Goal: Transaction & Acquisition: Purchase product/service

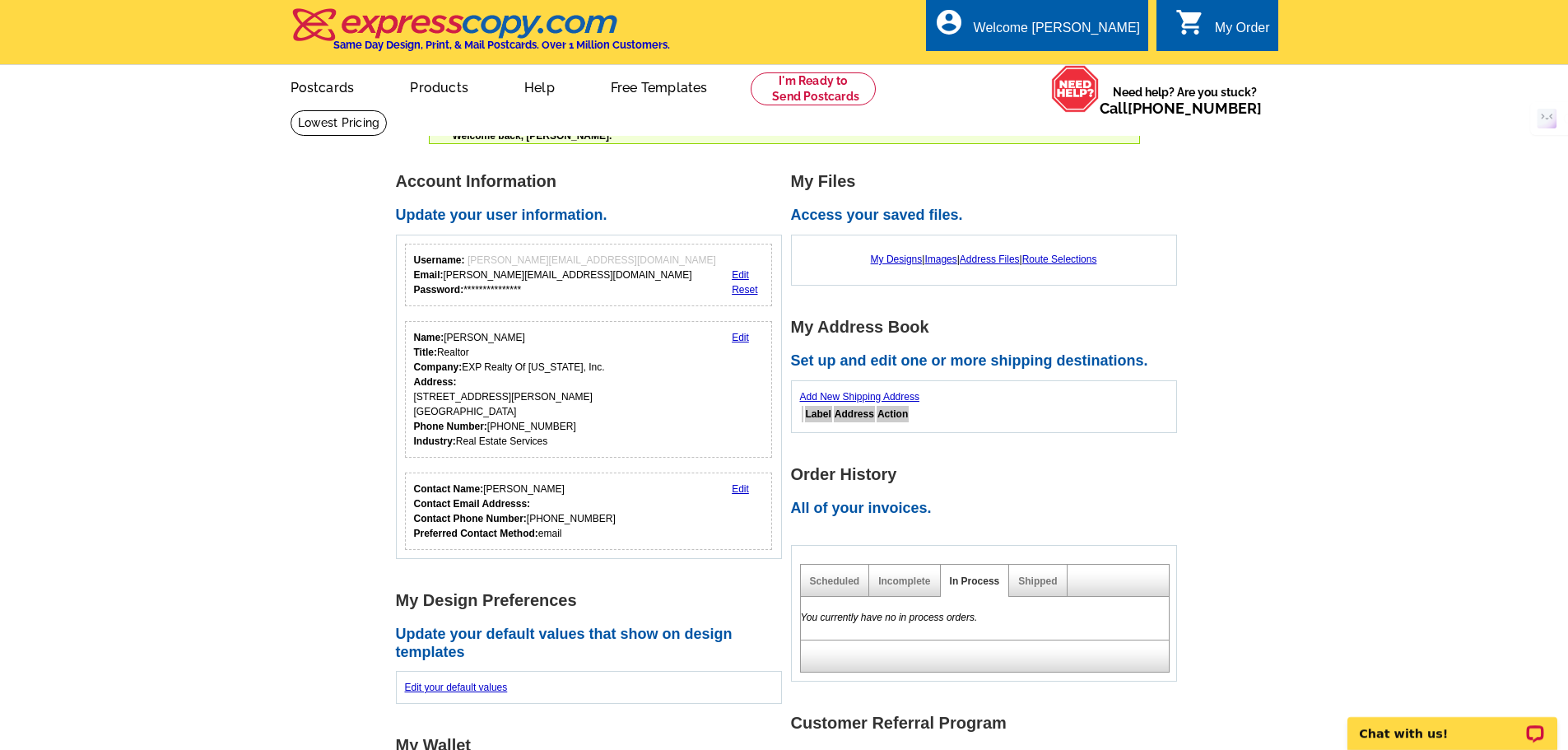
click at [1462, 271] on main "**********" at bounding box center [784, 668] width 1568 height 1044
drag, startPoint x: 1475, startPoint y: 337, endPoint x: 1451, endPoint y: 309, distance: 36.9
click at [1471, 332] on main "**********" at bounding box center [784, 668] width 1568 height 1044
click at [1406, 401] on main "**********" at bounding box center [784, 668] width 1568 height 1044
click at [333, 99] on link "Postcards" at bounding box center [321, 85] width 115 height 38
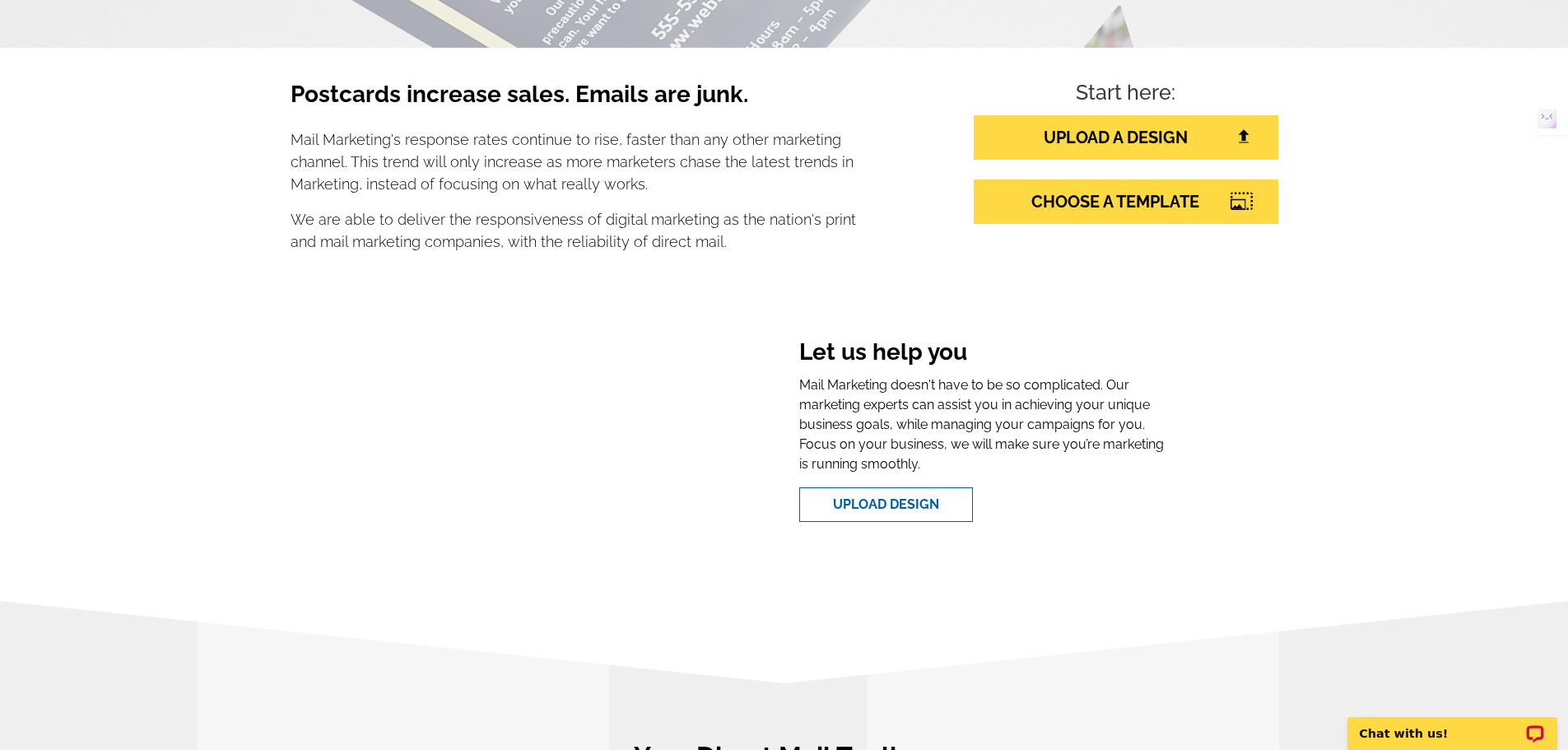
scroll to position [247, 0]
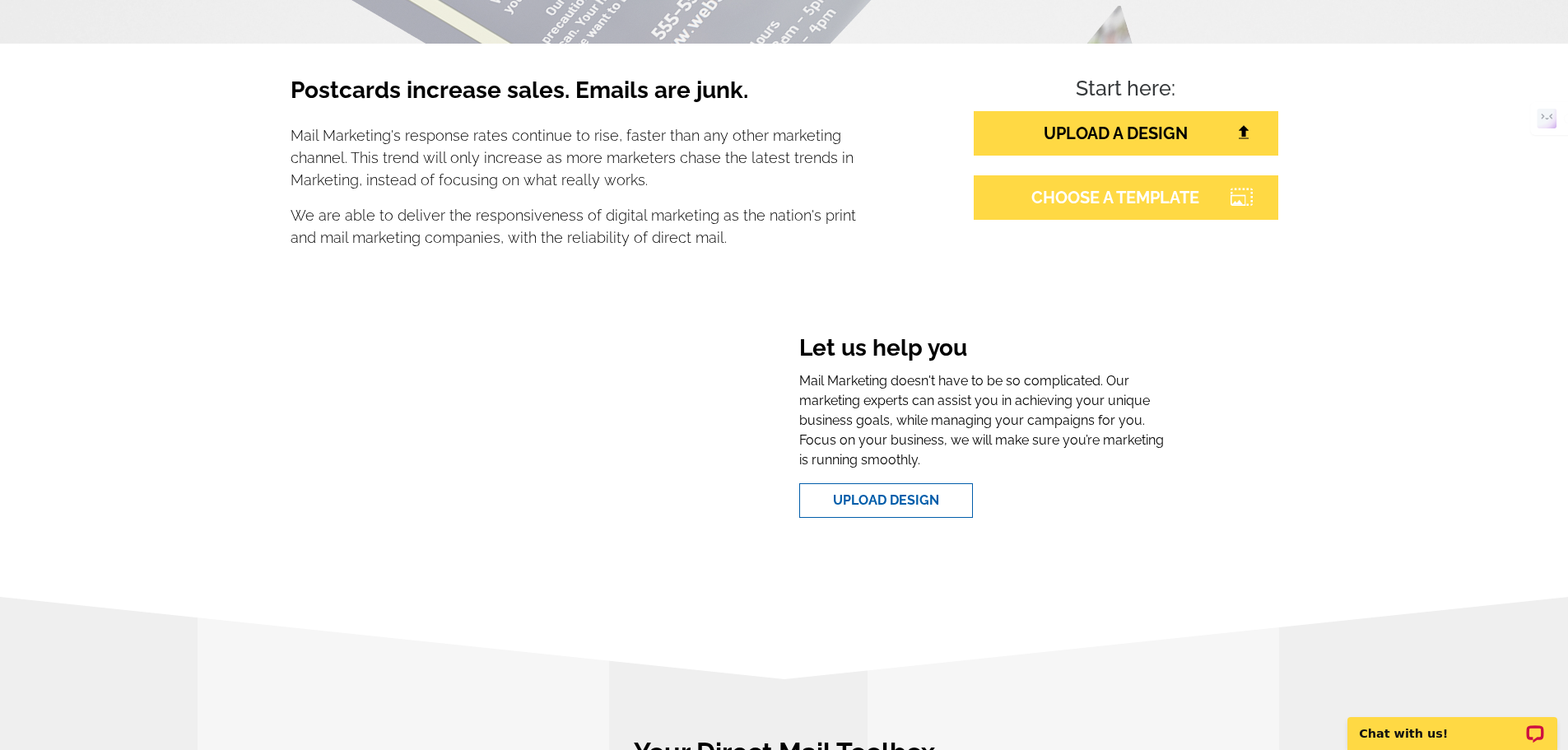
click at [1144, 201] on link "CHOOSE A TEMPLATE" at bounding box center [1126, 198] width 304 height 45
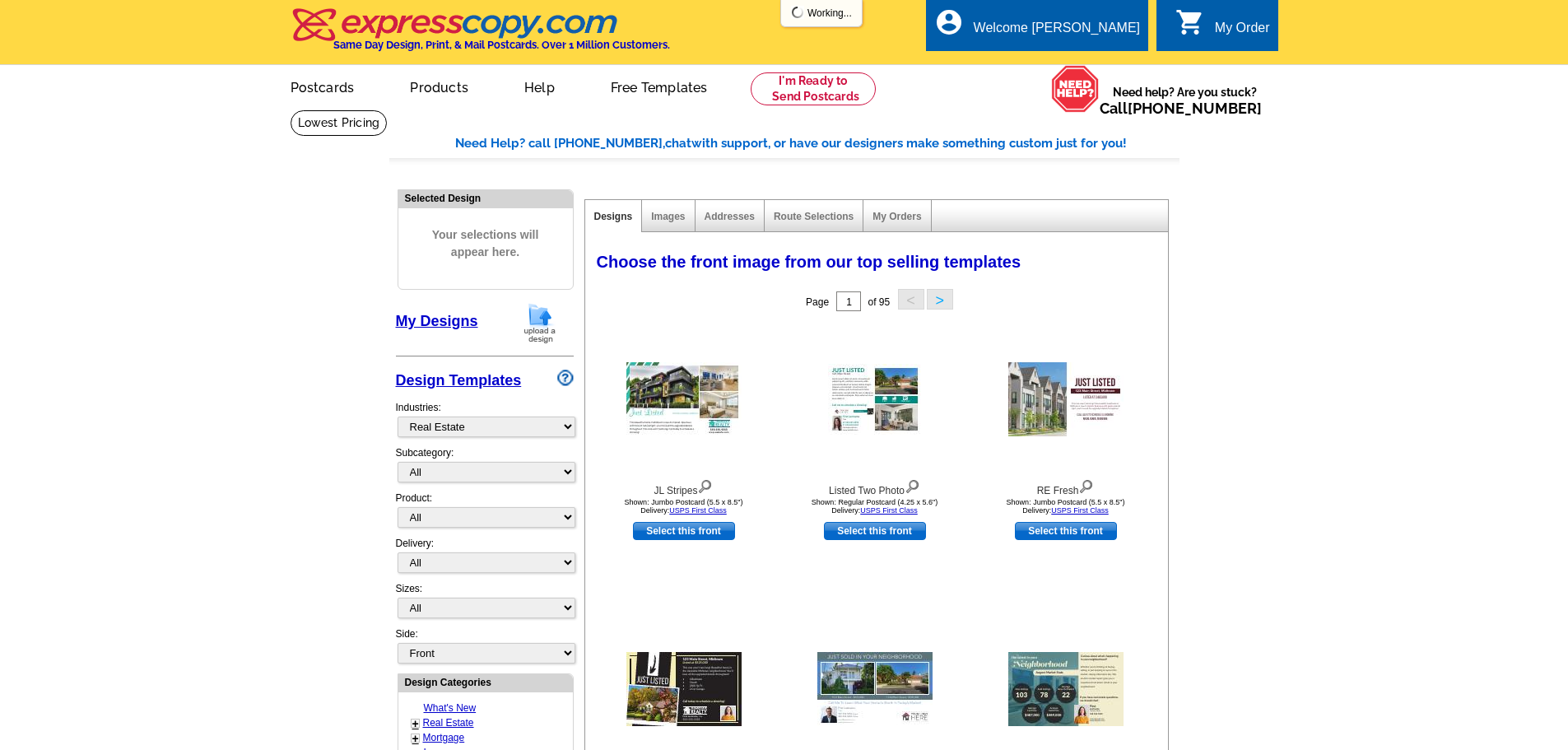
select select "785"
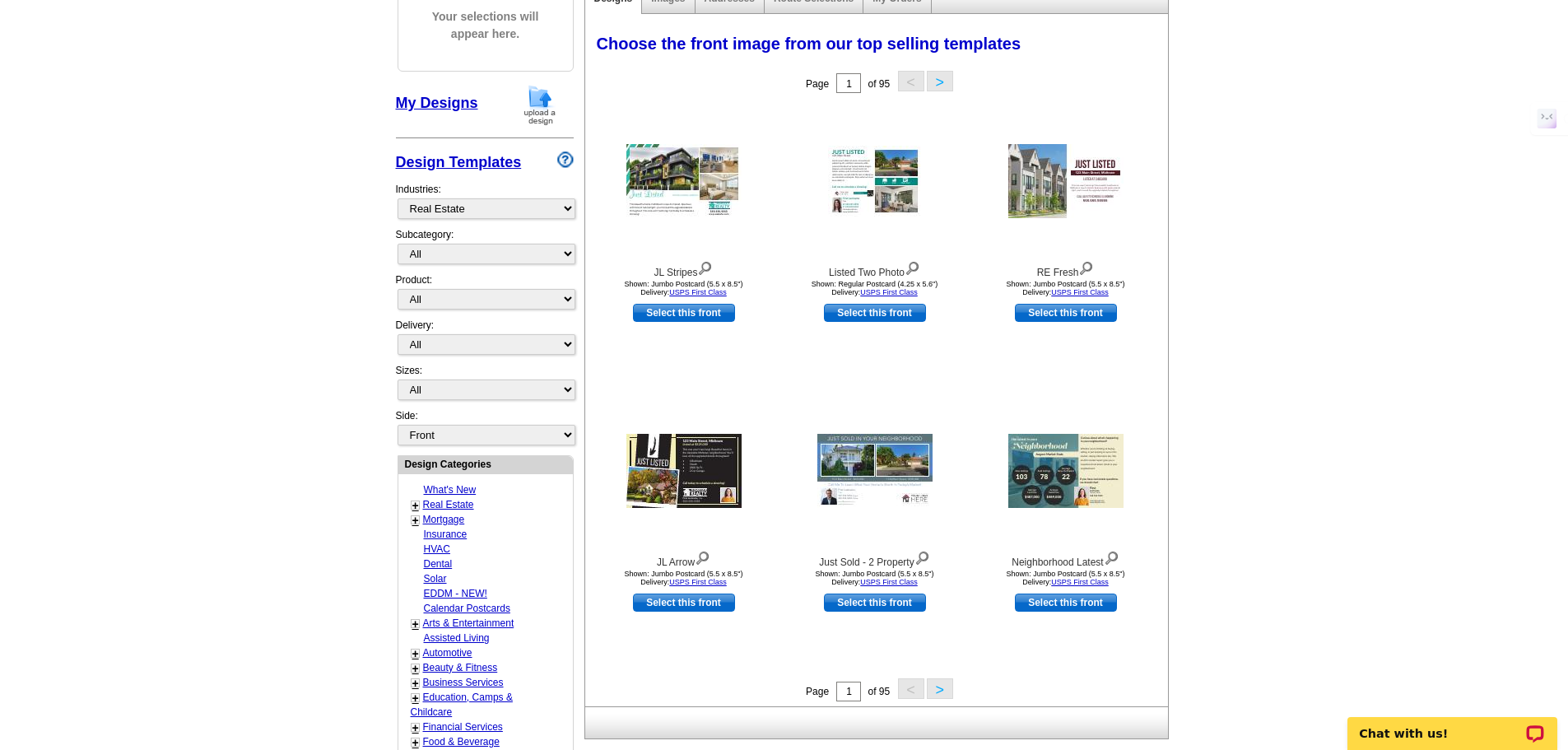
scroll to position [247, 0]
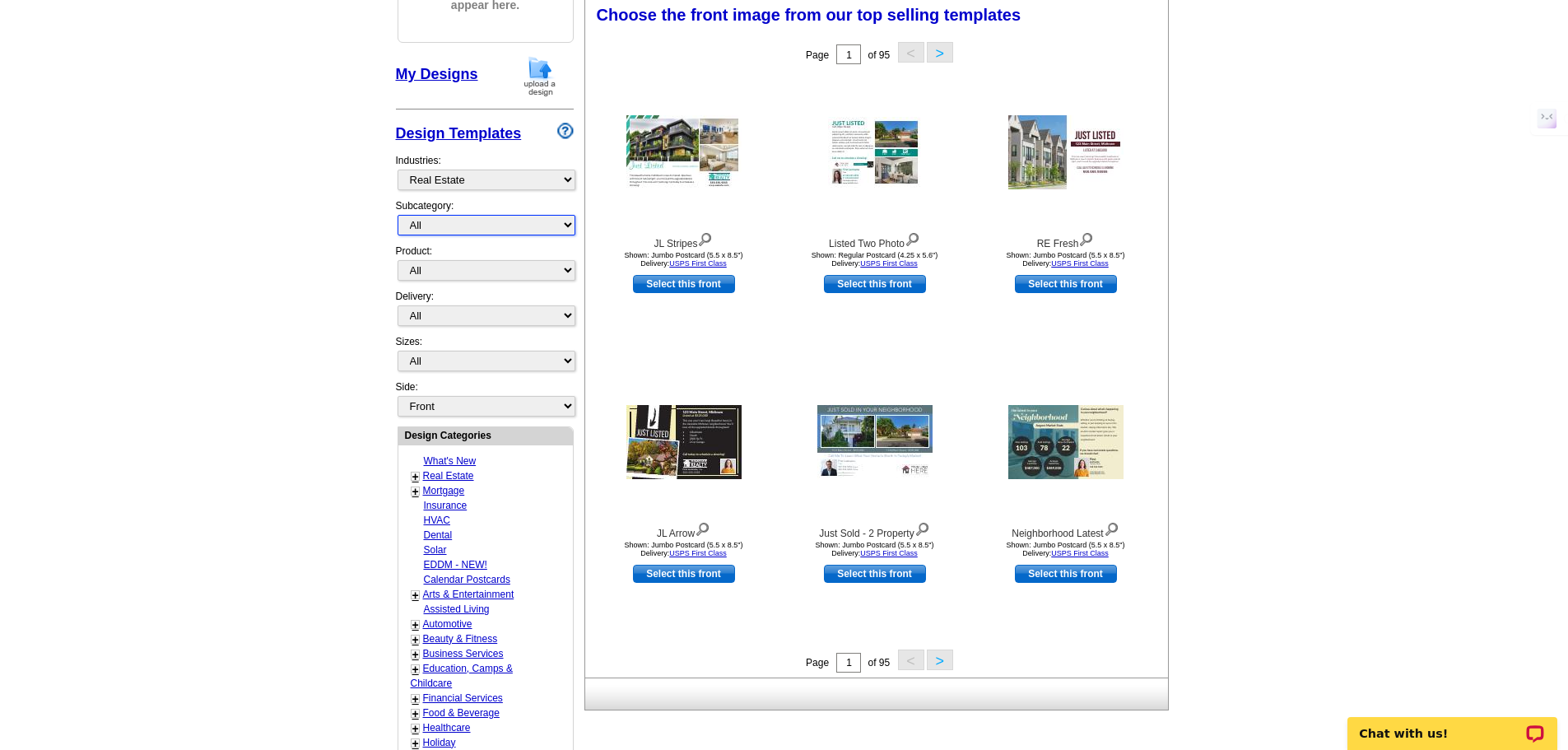
click at [488, 225] on select "All RE/MAX® Referrals [PERSON_NAME]® Berkshire Hathaway Home Services Century 2…" at bounding box center [487, 225] width 177 height 21
click at [327, 337] on main "Need Help? call [PHONE_NUMBER], chat with support, or have our designers make s…" at bounding box center [784, 474] width 1568 height 1224
click at [490, 278] on select "All Postcards Letters and flyers Business Cards Door Hangers Greeting Cards" at bounding box center [487, 271] width 177 height 21
select select "1"
click at [398, 261] on select "All Postcards Letters and flyers Business Cards Door Hangers Greeting Cards" at bounding box center [487, 271] width 177 height 21
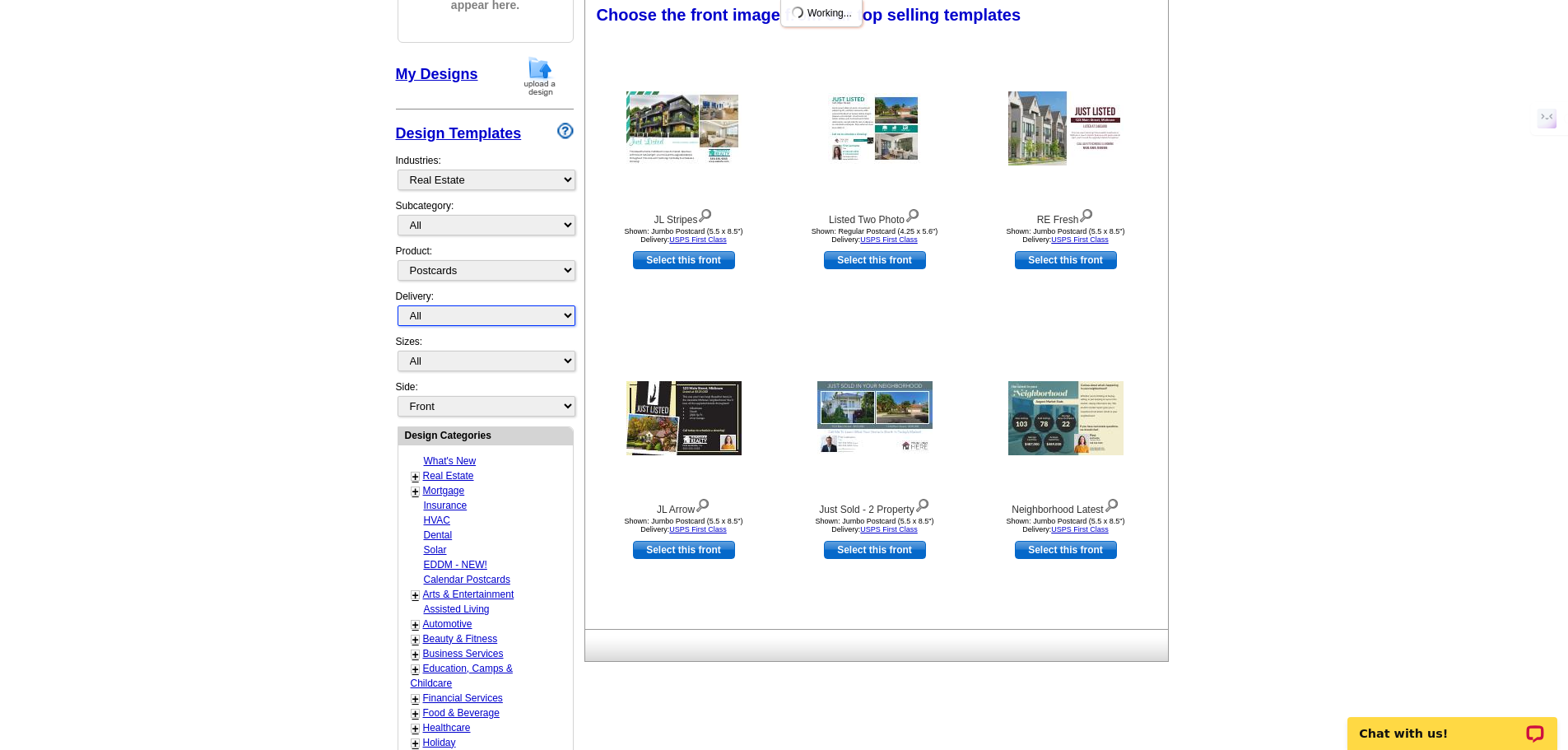
click at [464, 318] on select "All First Class Mail Shipped to Me EDDM Save 66% on Postage" at bounding box center [487, 316] width 177 height 21
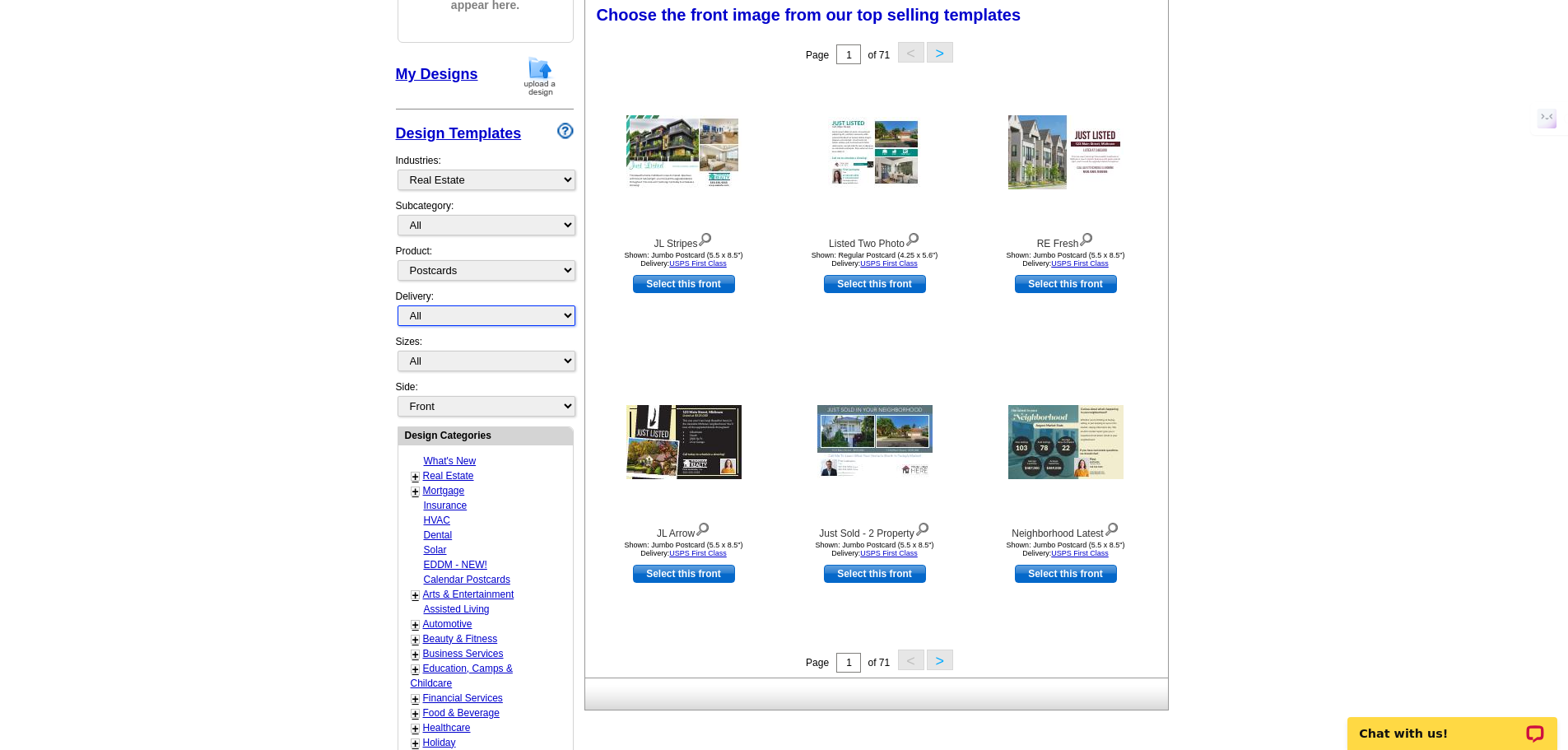
select select "4"
click at [398, 306] on select "All First Class Mail Shipped to Me EDDM Save 66% on Postage" at bounding box center [487, 316] width 177 height 21
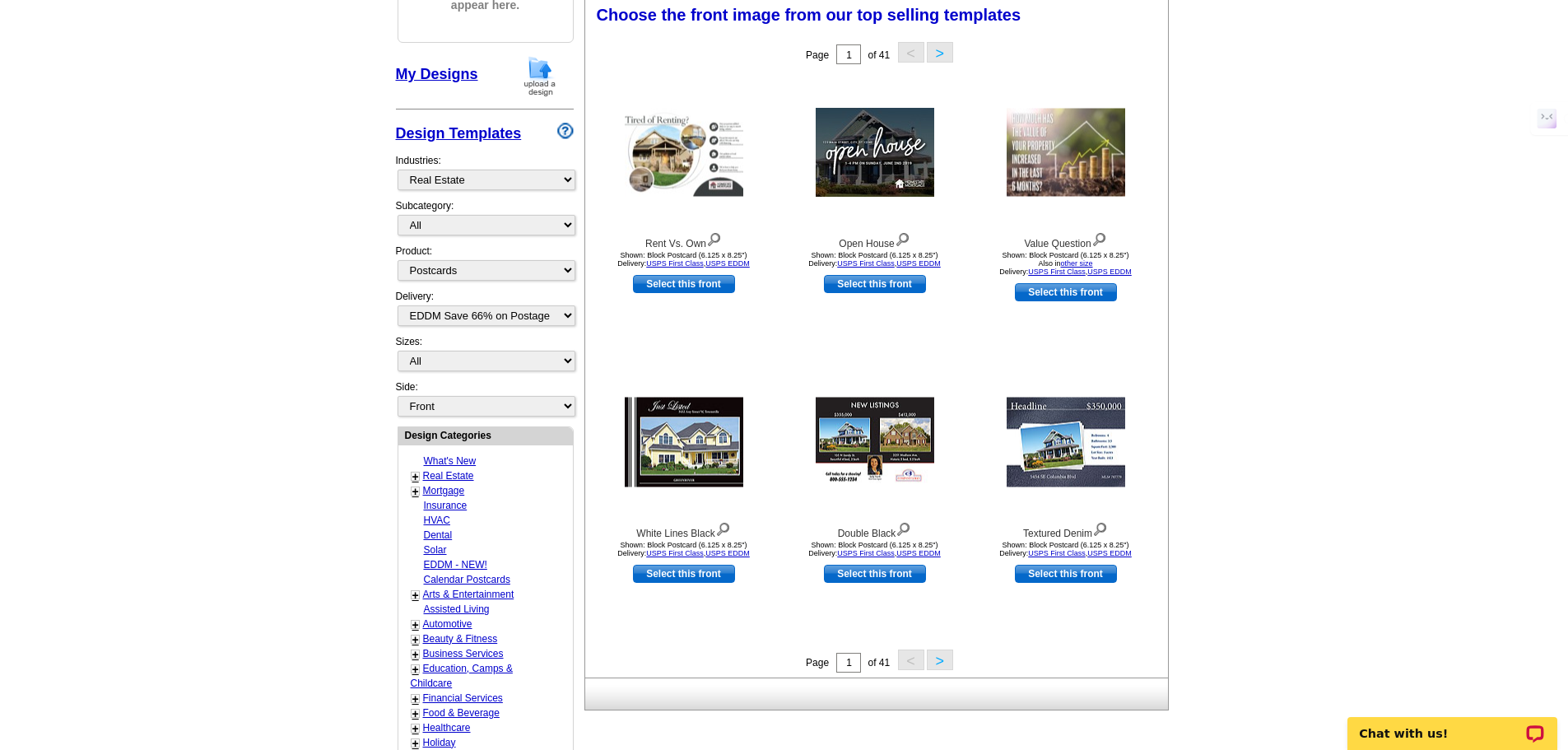
click at [360, 371] on main "Need Help? call [PHONE_NUMBER], chat with support, or have our designers make s…" at bounding box center [784, 474] width 1568 height 1224
click at [436, 372] on select "All Jumbo Postcard (5.5" x 8.5") Regular Postcard (4.25" x 5.6") Panoramic Post…" at bounding box center [487, 361] width 177 height 21
select select "1"
click at [398, 351] on select "All Jumbo Postcard (5.5" x 8.5") Regular Postcard (4.25" x 5.6") Panoramic Post…" at bounding box center [487, 361] width 177 height 21
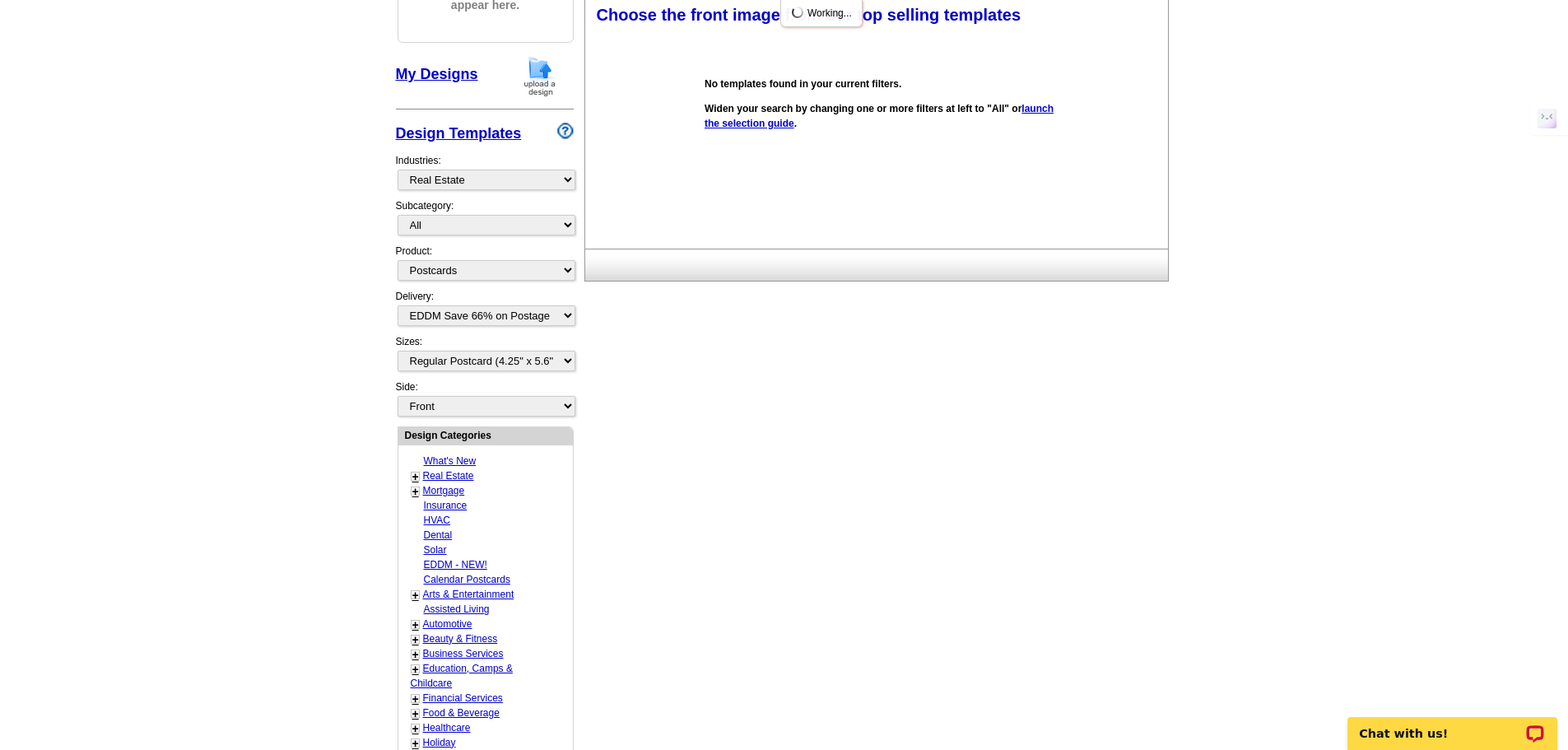
click at [362, 372] on main "Need Help? call [PHONE_NUMBER], chat with support, or have our designers make s…" at bounding box center [784, 474] width 1568 height 1224
click at [472, 406] on select "Front Back" at bounding box center [487, 406] width 177 height 21
select select "front"
click at [415, 481] on link "+" at bounding box center [416, 476] width 7 height 13
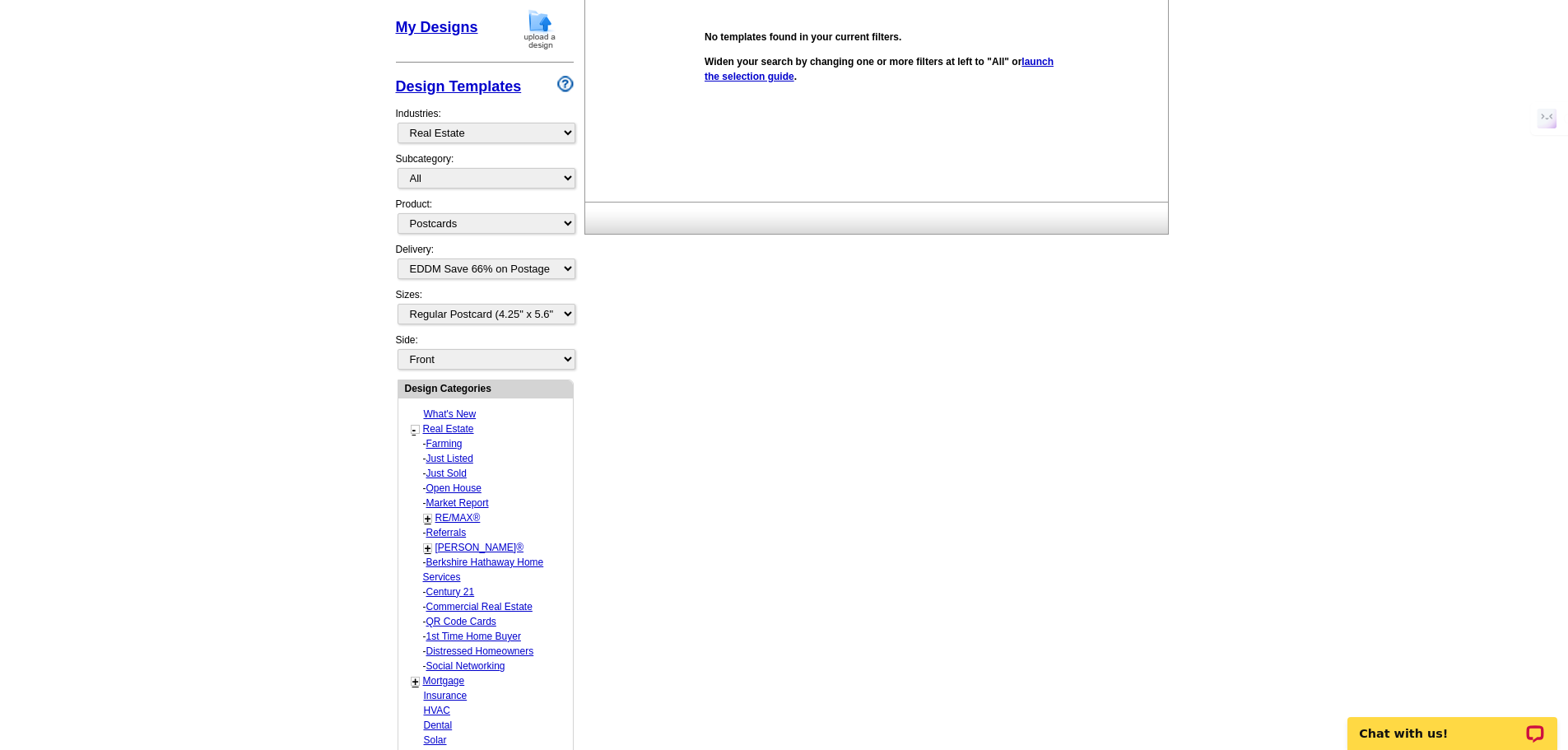
scroll to position [330, 0]
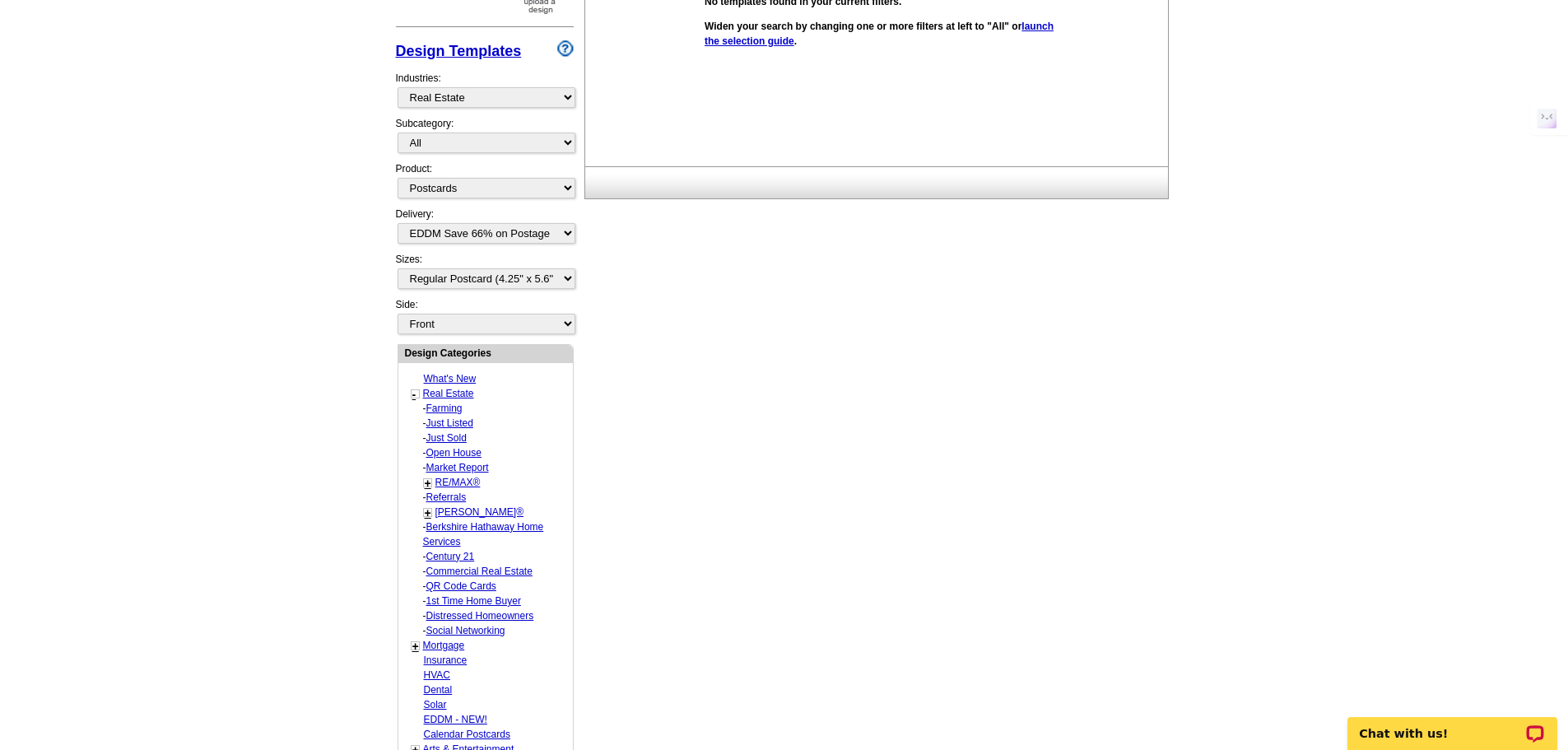
click at [450, 587] on link "QR Code Cards" at bounding box center [461, 587] width 70 height 11
select select "1089"
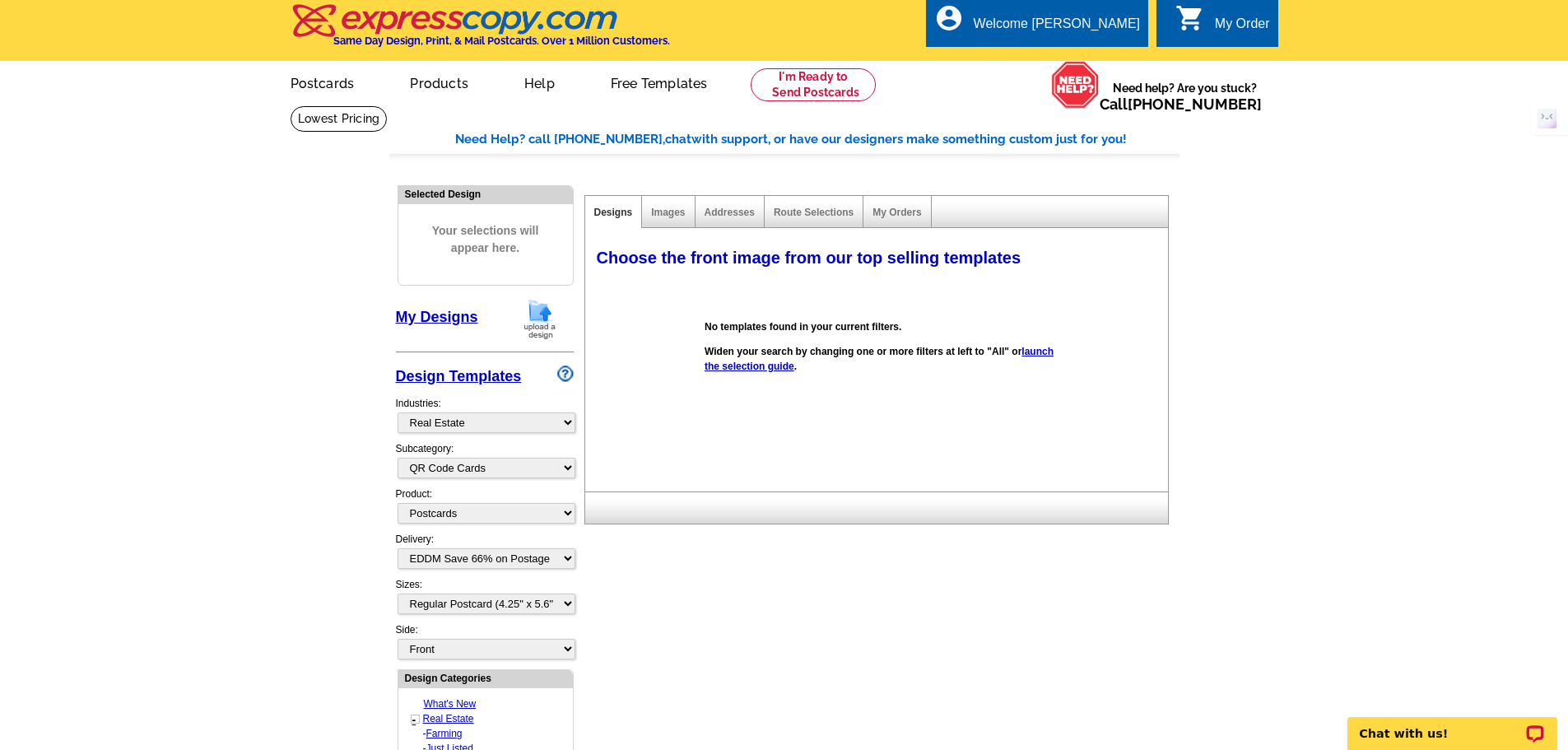
scroll to position [0, 0]
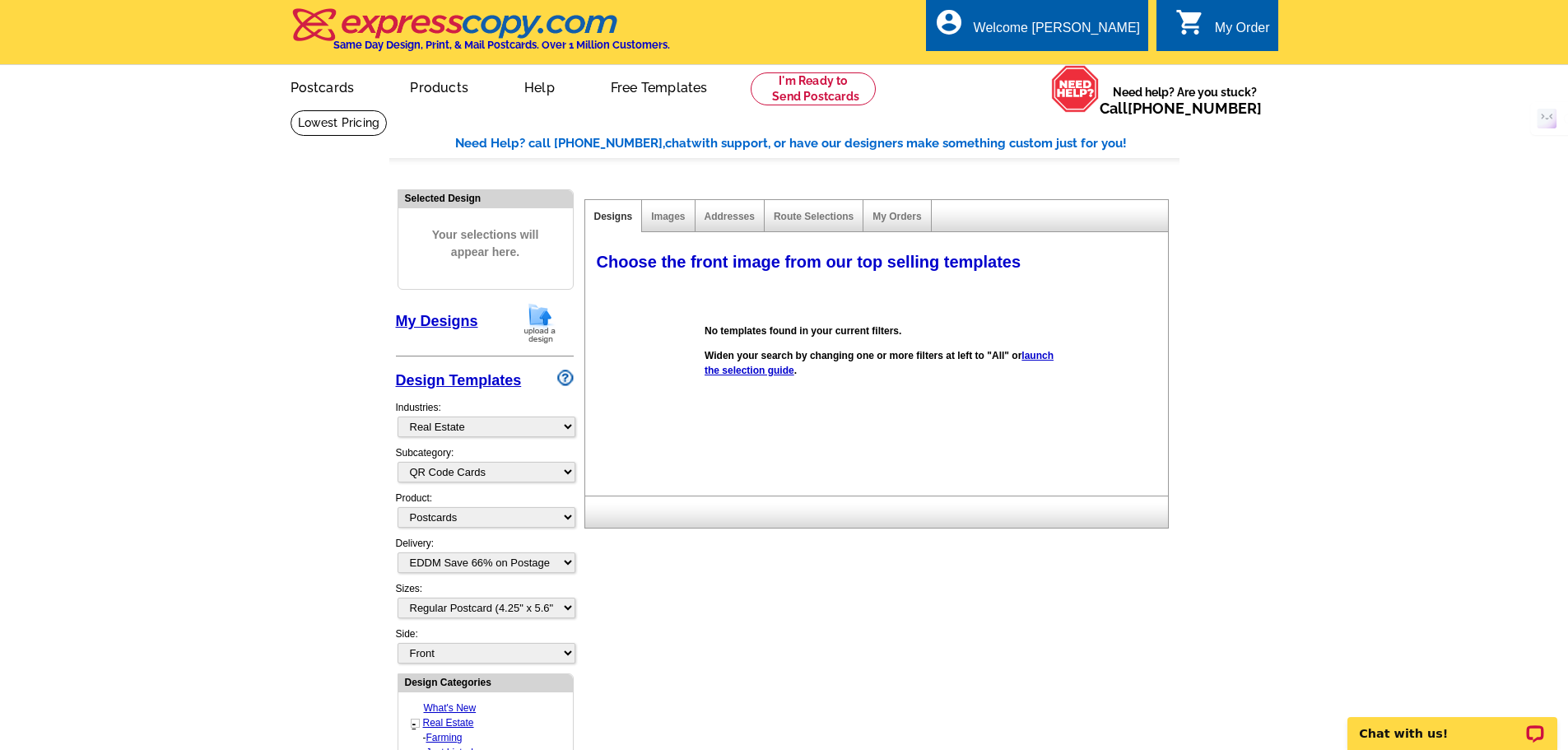
click at [1116, 34] on div "Welcome [PERSON_NAME]" at bounding box center [1057, 32] width 166 height 23
click at [1118, 91] on link "Logout" at bounding box center [1113, 93] width 42 height 15
